Goal: Information Seeking & Learning: Learn about a topic

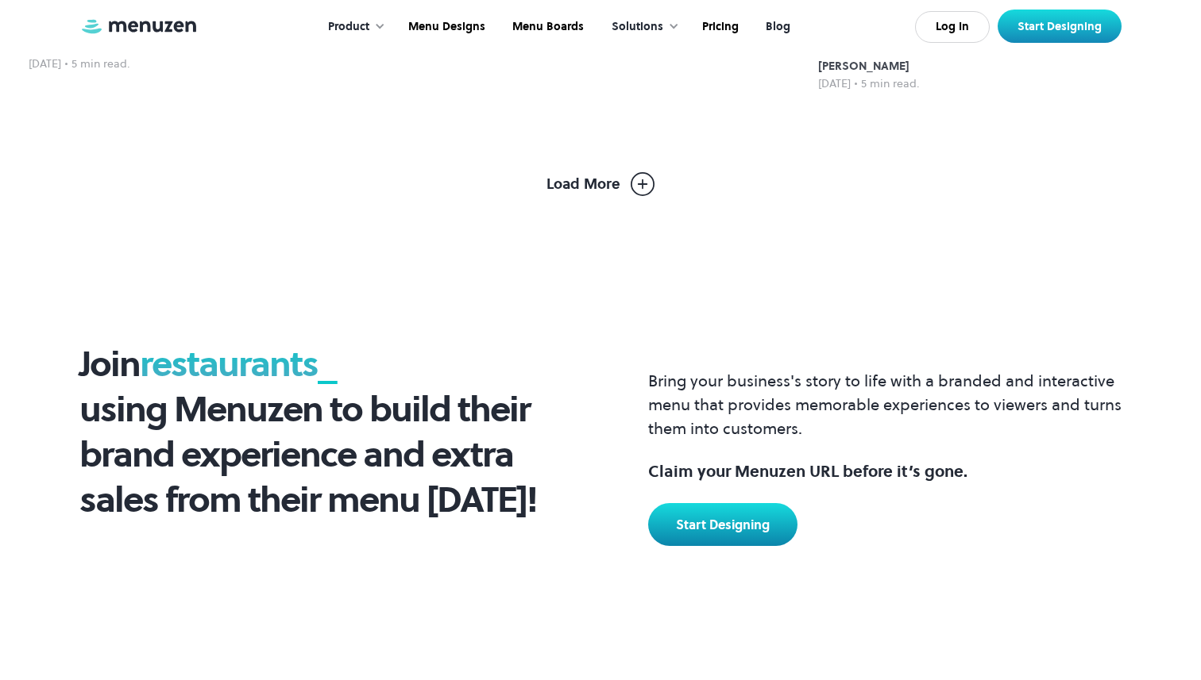
scroll to position [2026, 0]
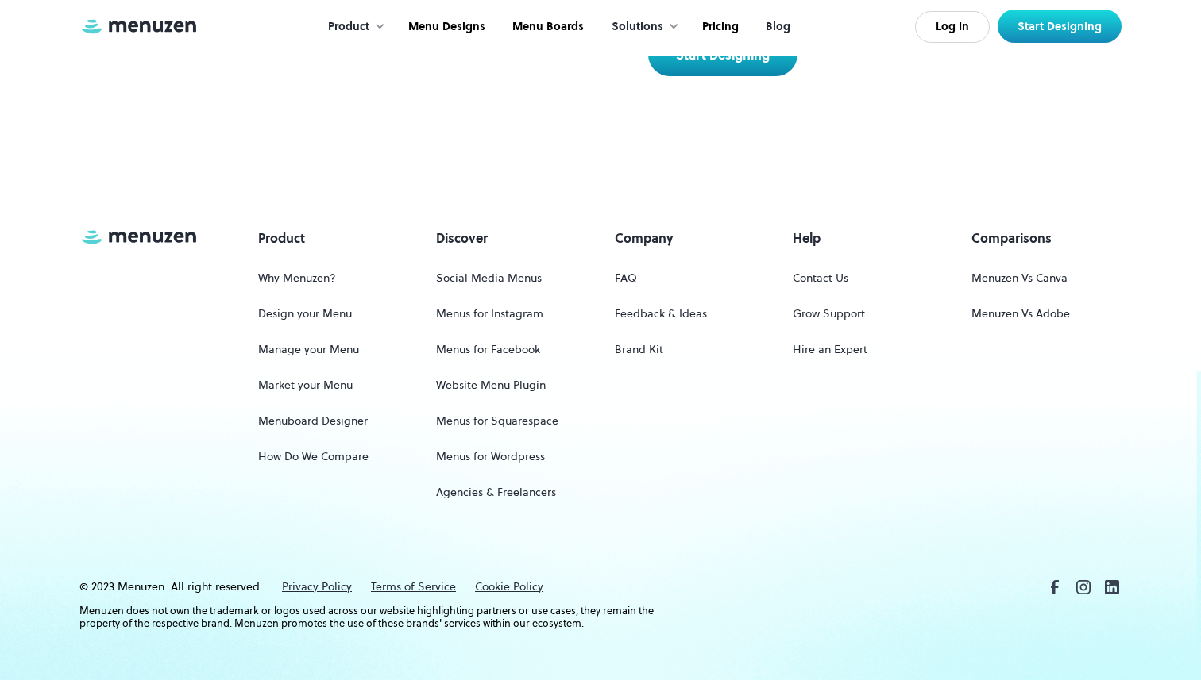
click at [774, 34] on link "Blog" at bounding box center [776, 26] width 52 height 49
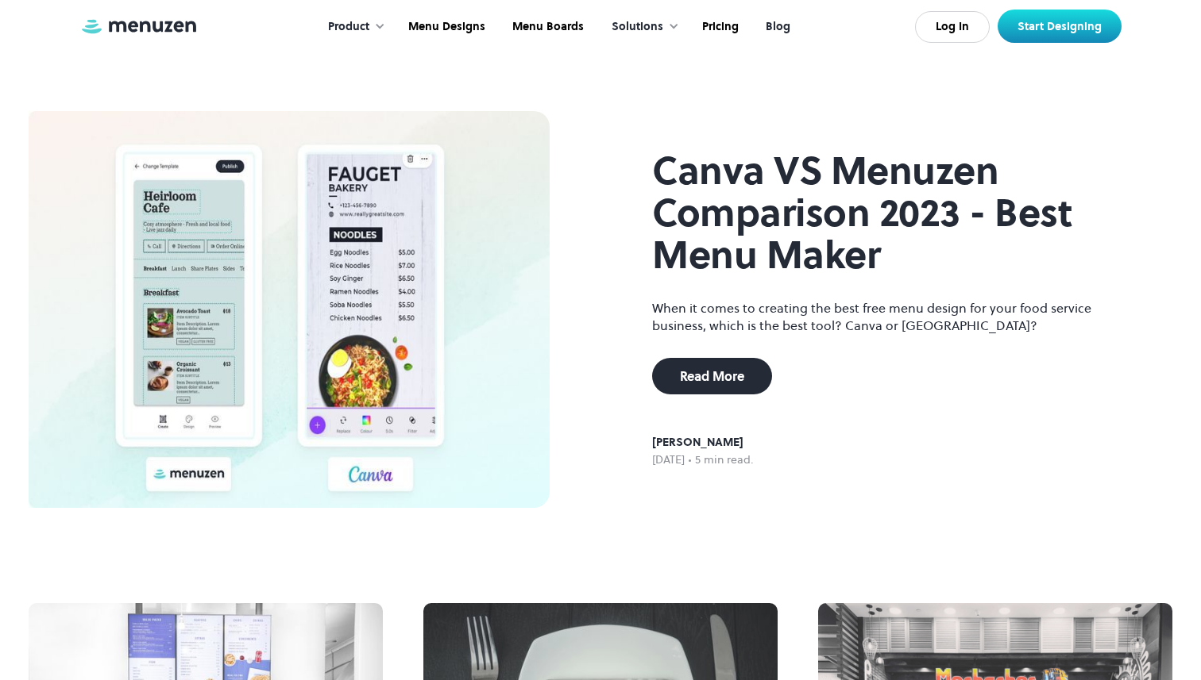
click at [777, 27] on link "Blog" at bounding box center [776, 26] width 52 height 49
click at [780, 29] on link "Blog" at bounding box center [776, 26] width 52 height 49
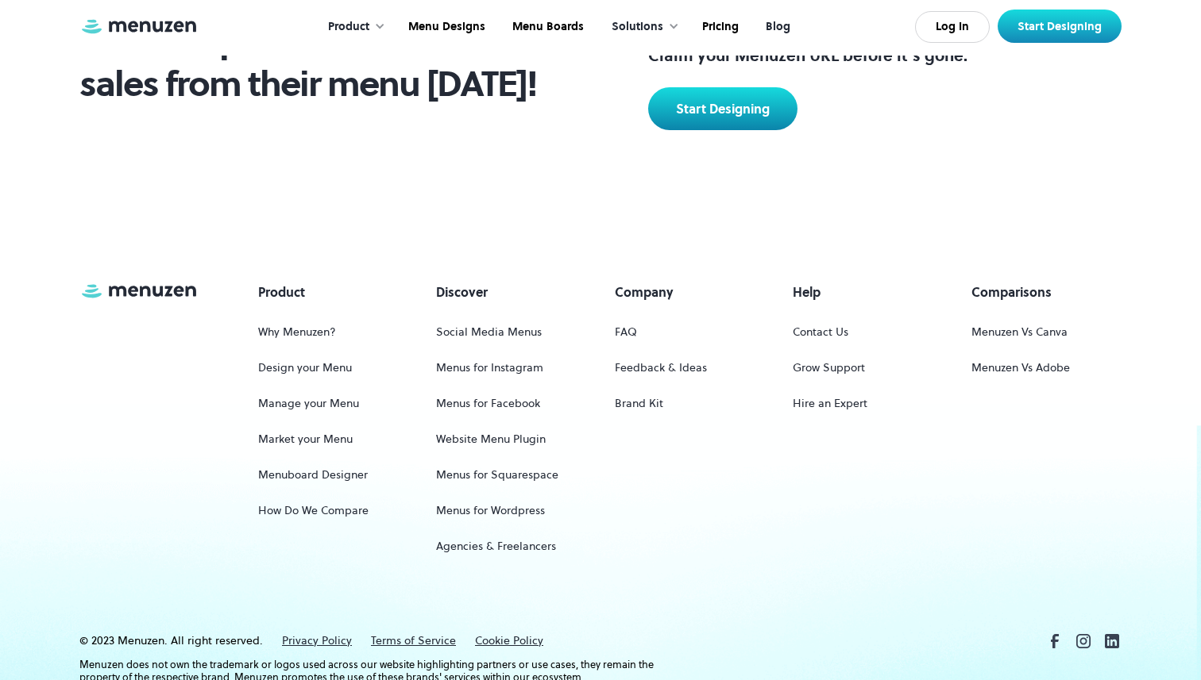
scroll to position [2026, 0]
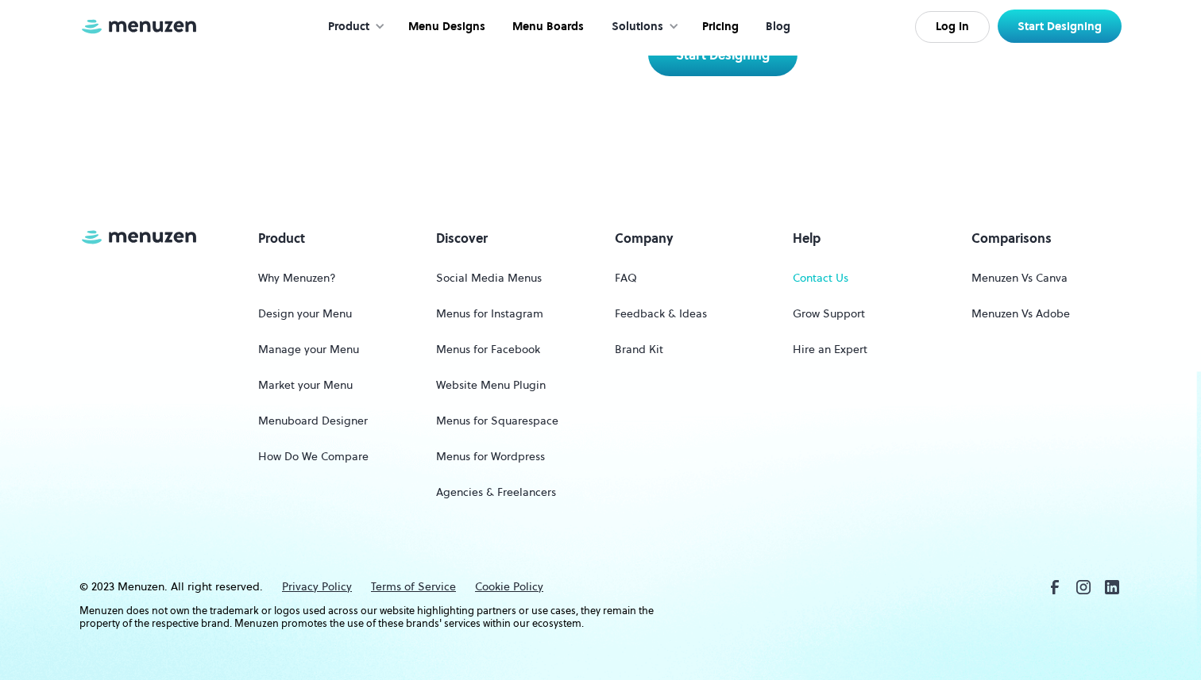
click at [815, 271] on link "Contact Us" at bounding box center [820, 278] width 56 height 29
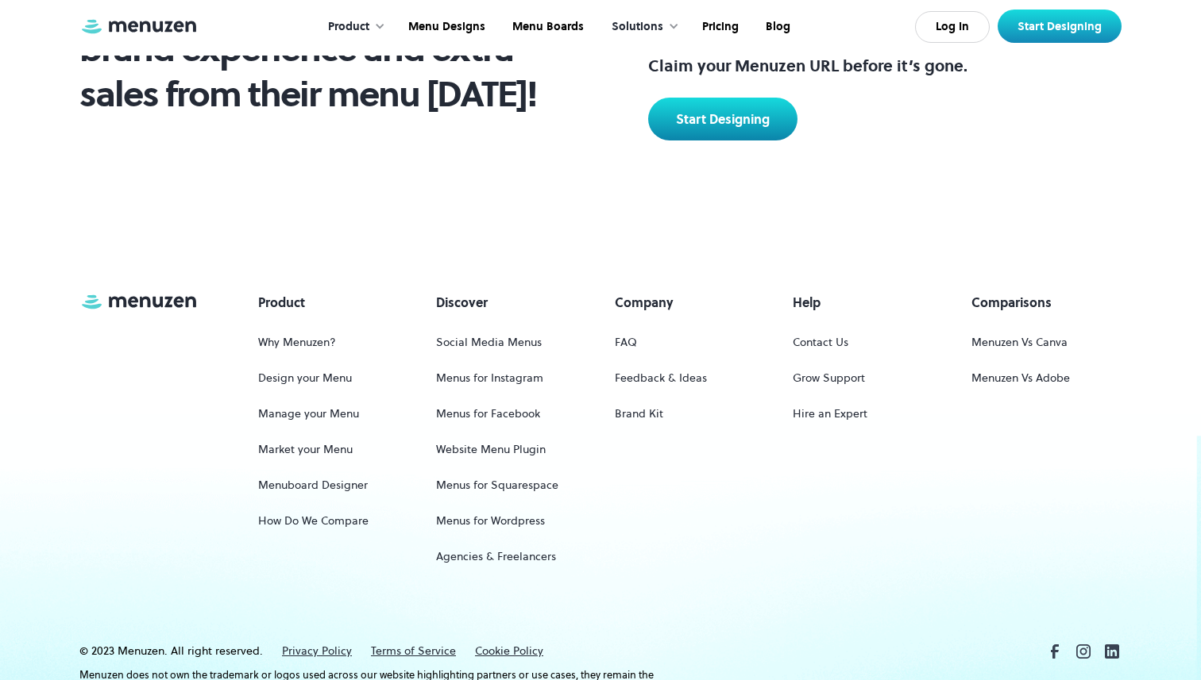
scroll to position [1034, 0]
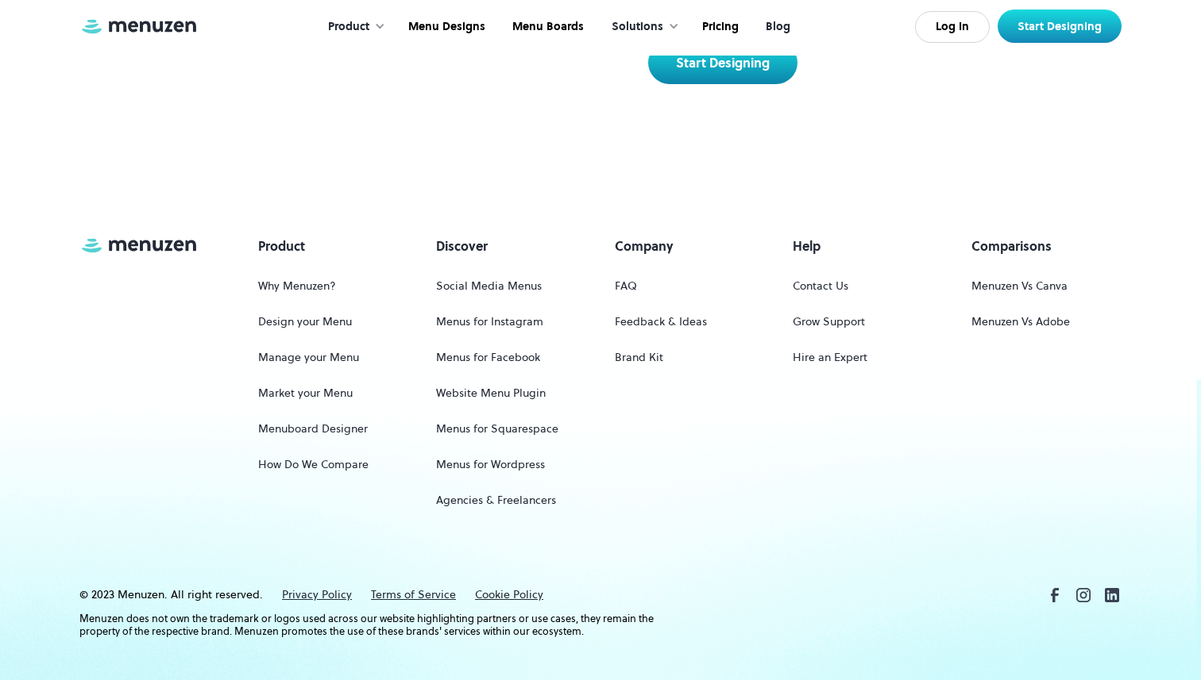
click at [775, 20] on link "Blog" at bounding box center [776, 26] width 52 height 49
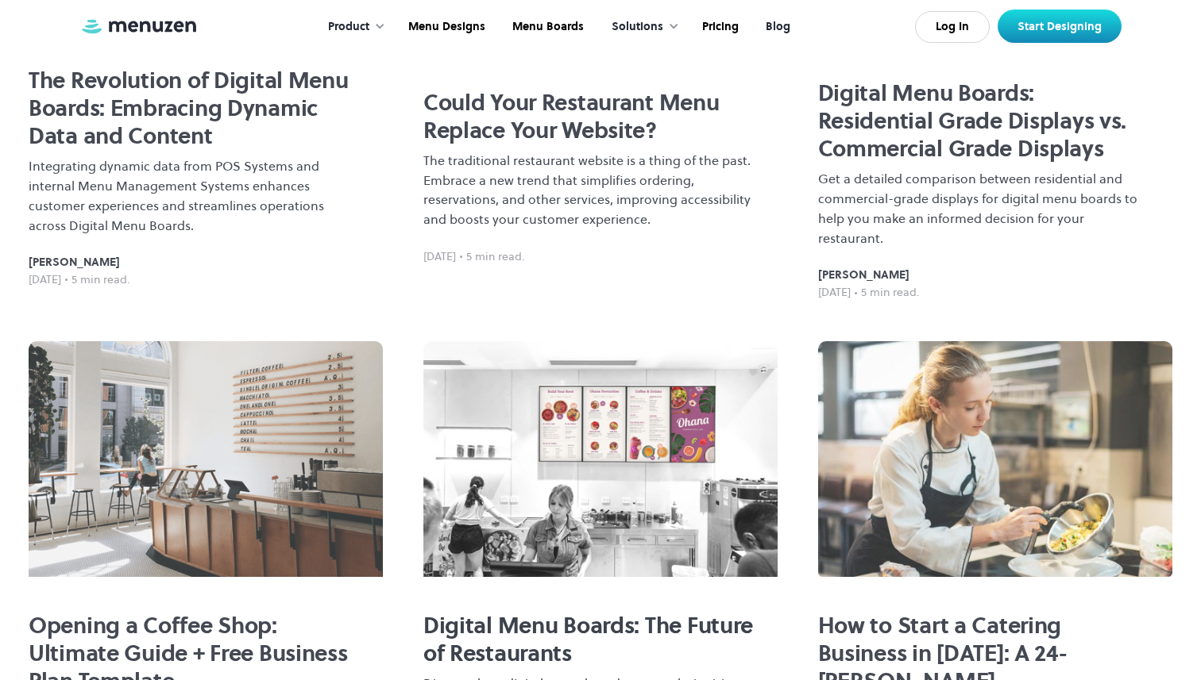
scroll to position [784, 0]
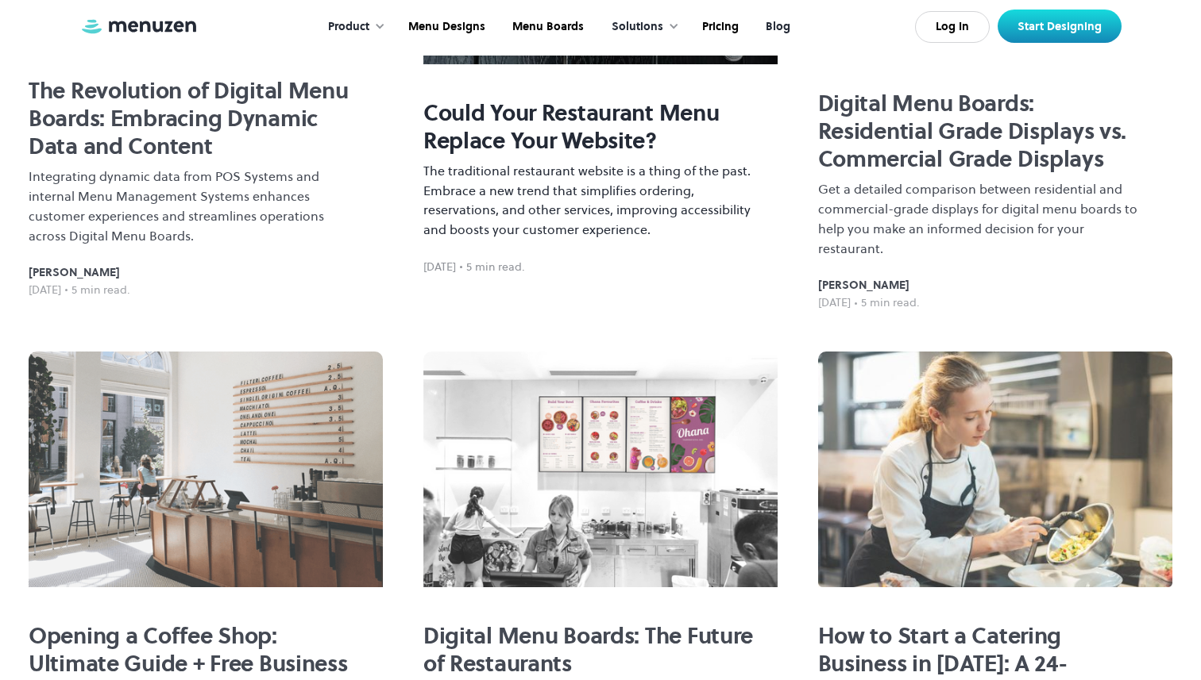
click at [576, 136] on h2 "Could Your Restaurant Menu Replace Your Website?" at bounding box center [588, 127] width 330 height 56
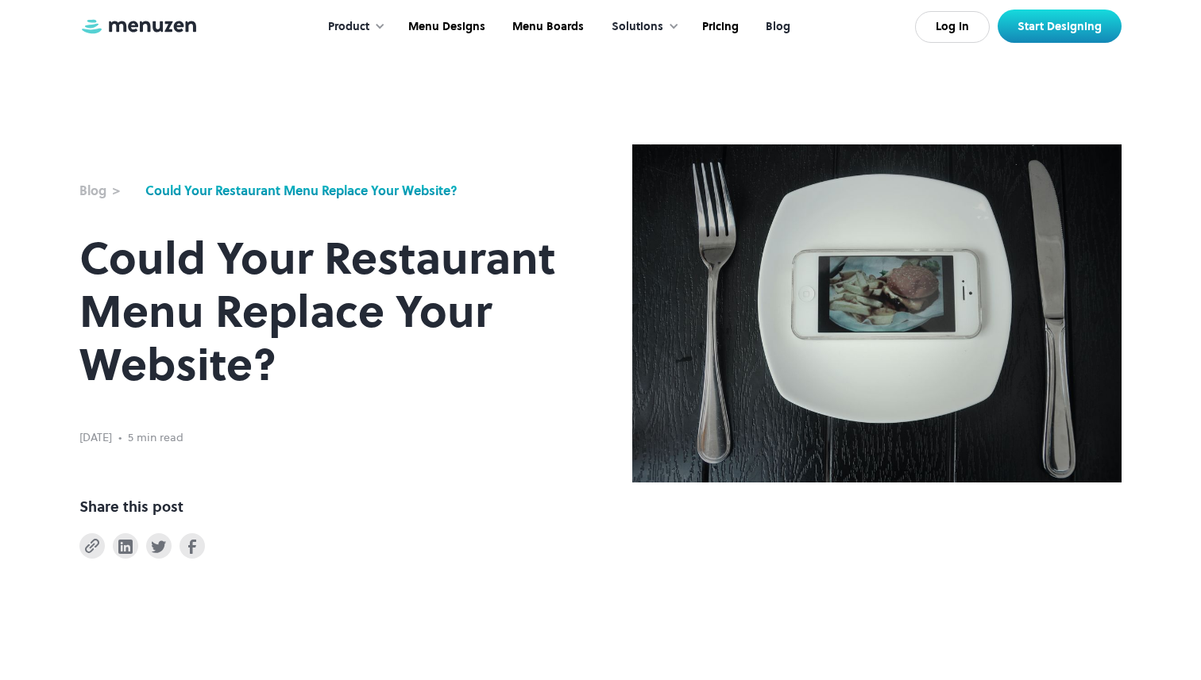
click at [773, 31] on link "Blog" at bounding box center [776, 26] width 52 height 49
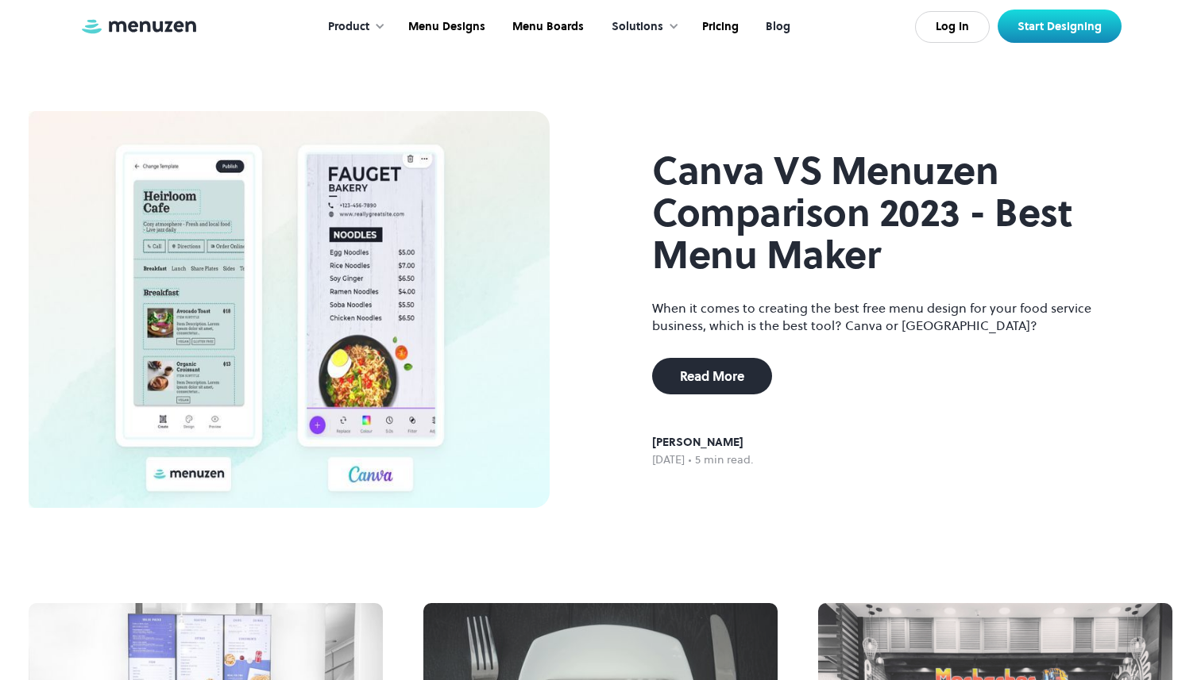
click at [156, 13] on div "Product Overview Design your menu Manage your menu Market your menu Menu Design…" at bounding box center [600, 26] width 1042 height 53
click at [154, 34] on img at bounding box center [138, 25] width 119 height 17
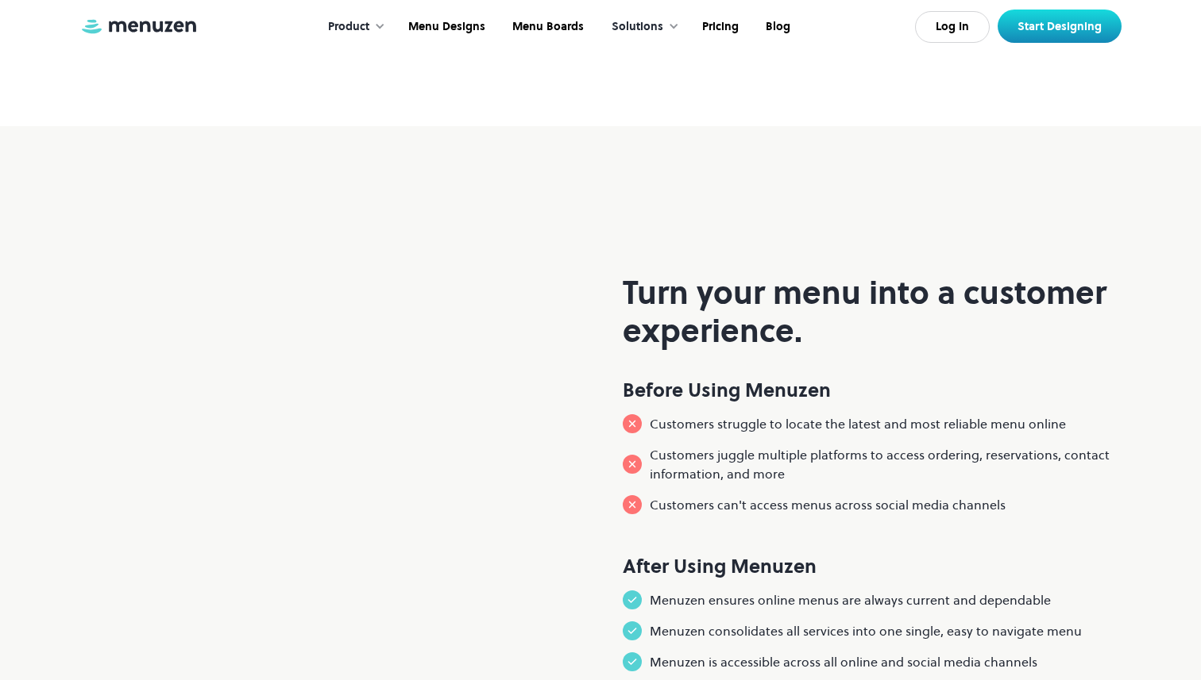
scroll to position [1108, 0]
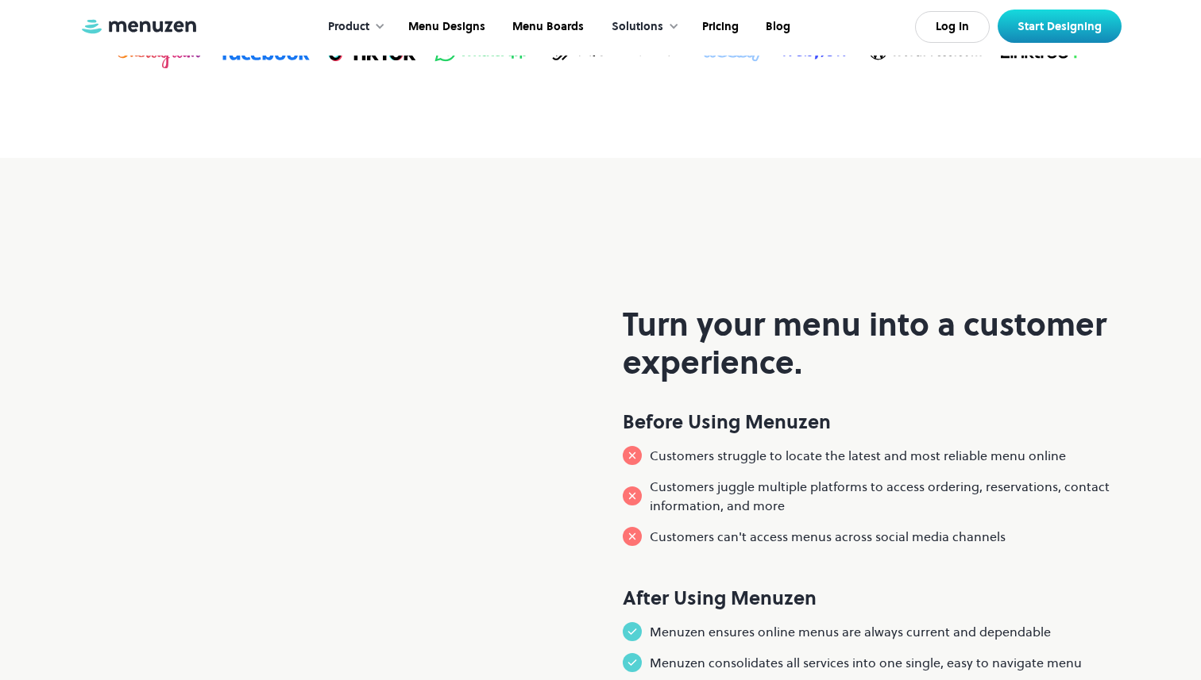
click at [372, 24] on div "Product" at bounding box center [352, 26] width 81 height 49
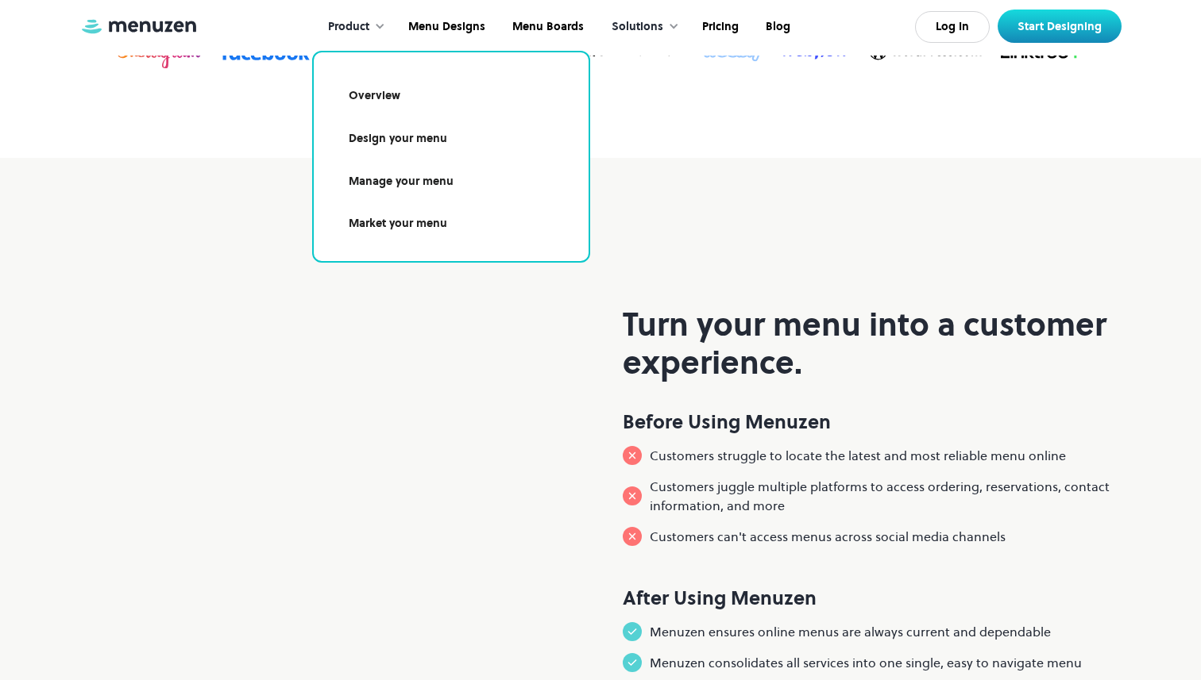
click at [390, 182] on link "Manage your menu" at bounding box center [451, 182] width 237 height 37
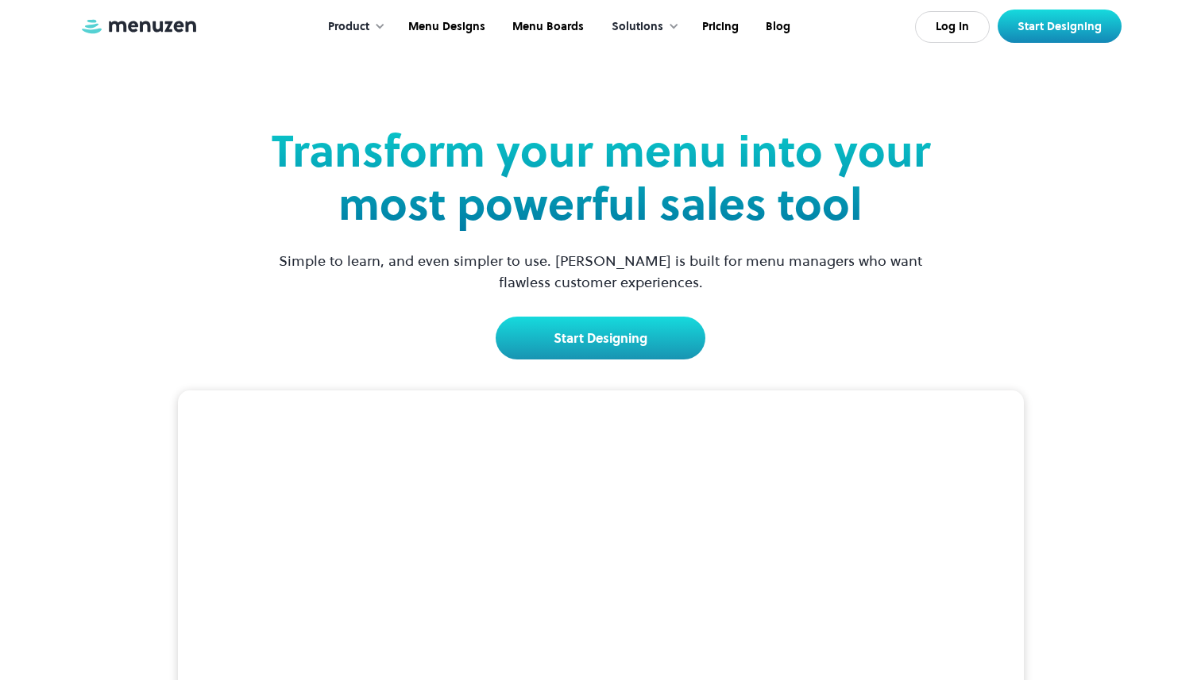
scroll to position [7, 0]
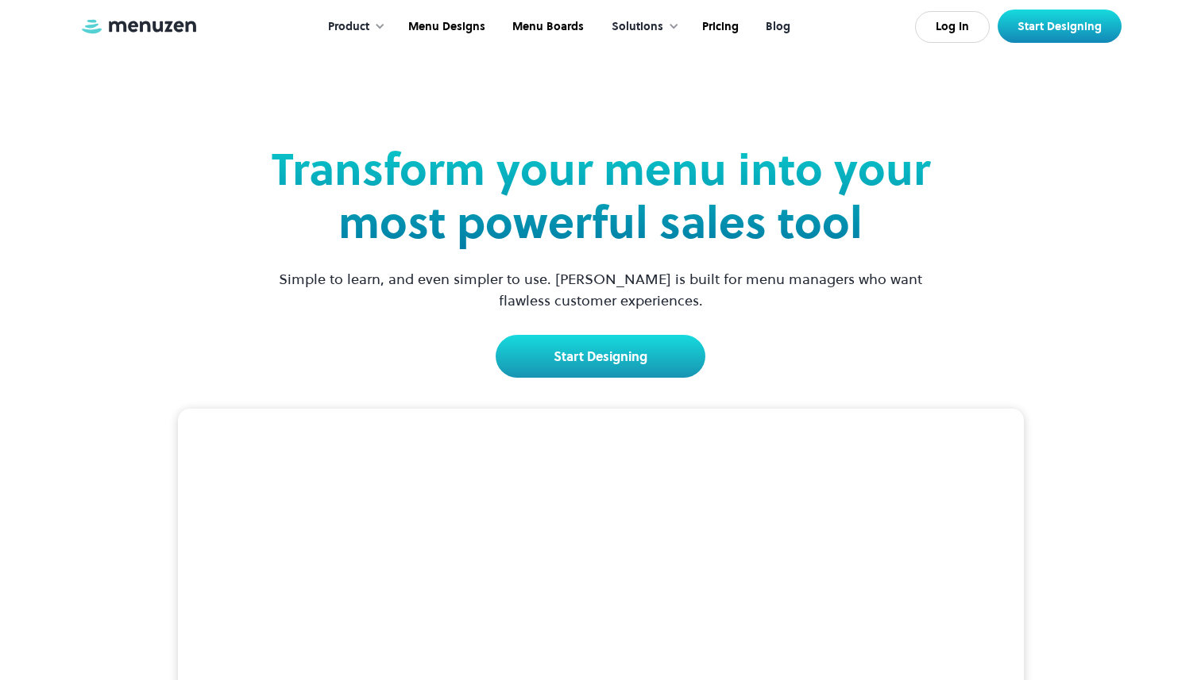
click at [761, 26] on link "Blog" at bounding box center [776, 26] width 52 height 49
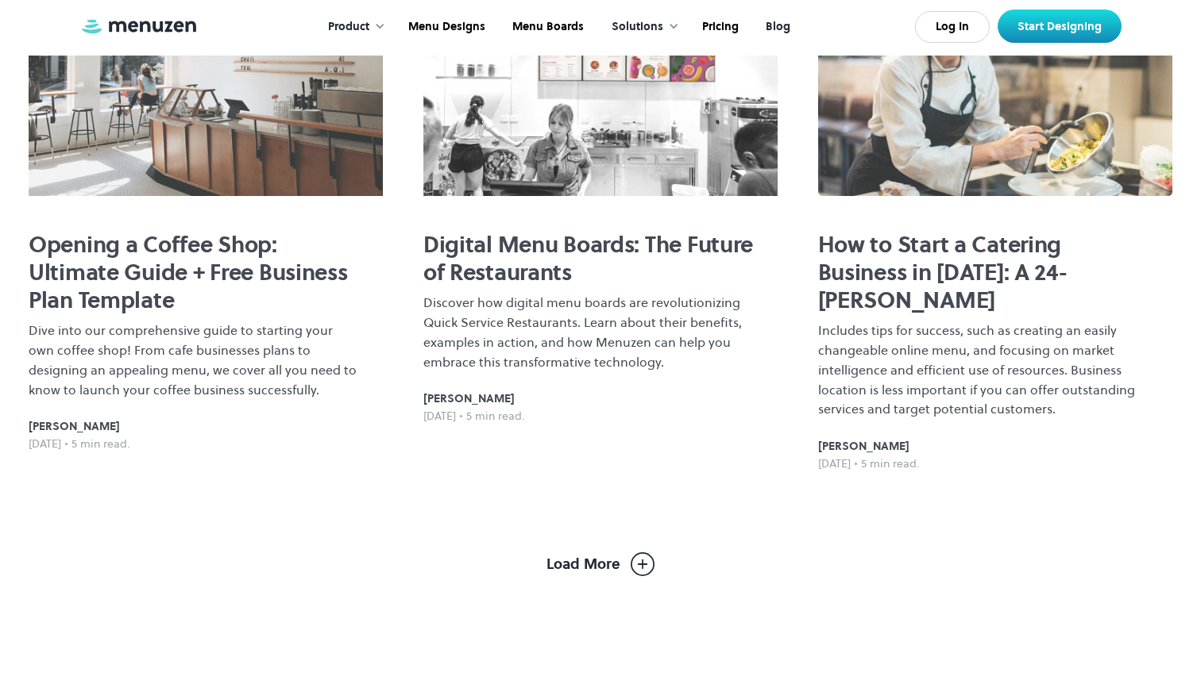
scroll to position [1177, 0]
